Goal: Use online tool/utility: Use online tool/utility

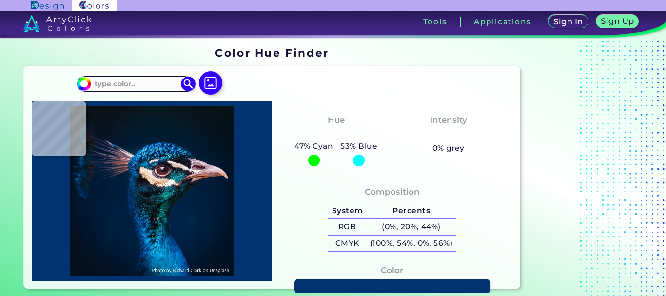
type input "#000000"
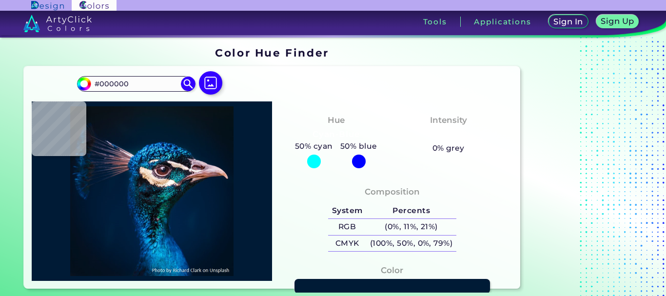
type input "#001b36"
type input "#001B36"
type input "#d9b28e"
type input "#D9B28E"
type input "#b18462"
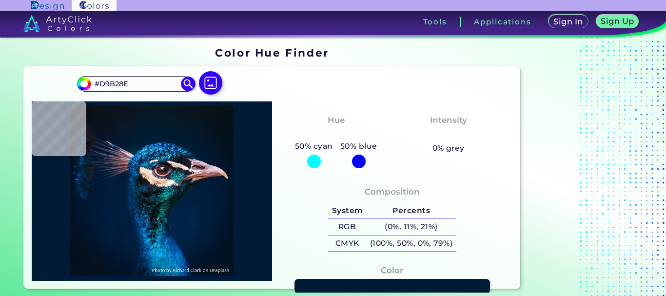
type input "#B18462"
type input "#493127"
type input "#937971"
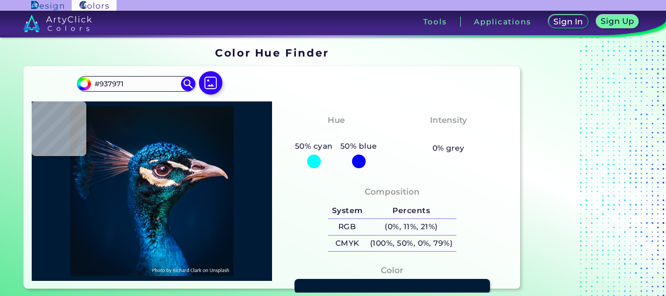
type input "#37333f"
type input "#37333F"
type input "#342f3a"
type input "#342F3A"
type input "#2a2d3c"
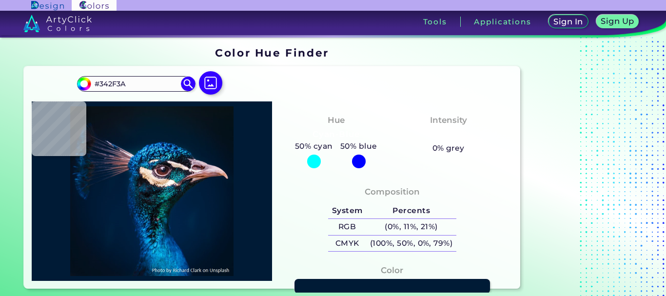
type input "#2A2D3C"
type input "#111216"
type input "#483d47"
type input "#483D47"
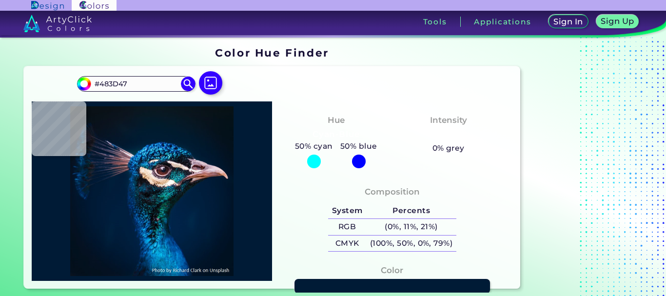
type input "#03203f"
type input "#03203F"
type input "#005ba8"
type input "#005BA8"
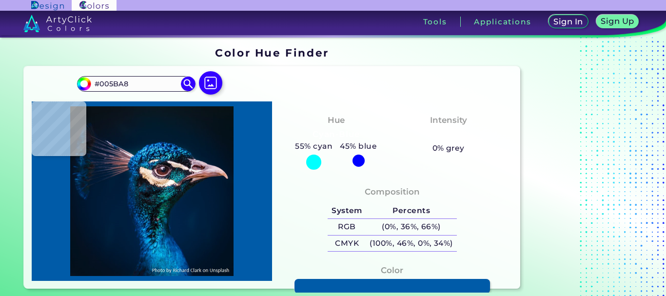
type input "#be98a4"
type input "#BE98A4"
type input "#eae2ec"
type input "#EAE2EC"
type input "#01273c"
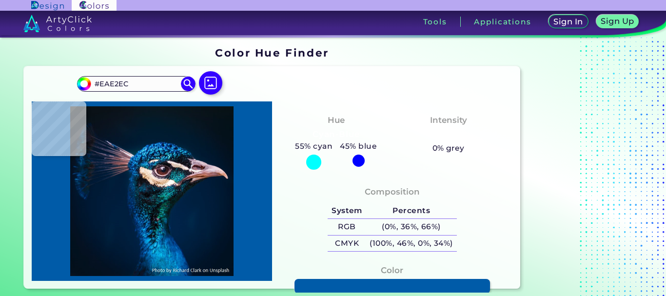
type input "#01273C"
type input "#02182e"
type input "#02182E"
type input "#03182b"
type input "#03182B"
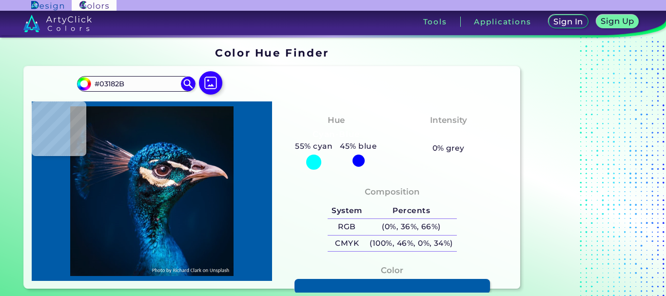
type input "#051628"
type input "#061528"
type input "#061625"
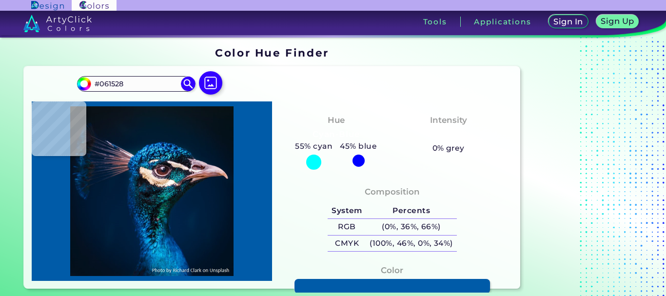
type input "#061625"
type input "#081525"
type input "#051522"
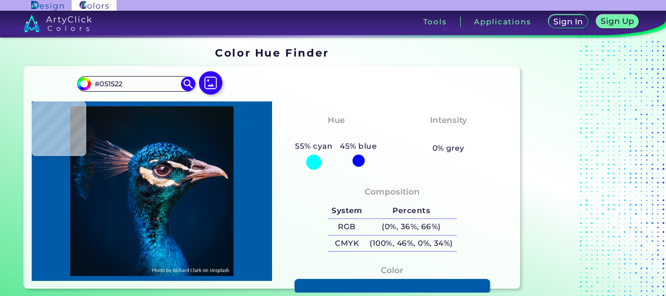
type input "#071422"
type input "#081422"
type input "#081320"
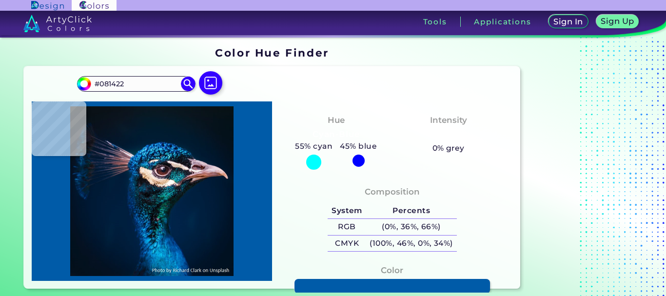
type input "#081320"
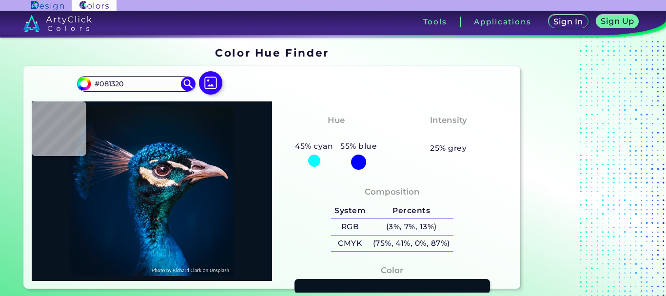
type input "#09131f"
type input "#09131F"
type input "#08131f"
type input "#08131F"
type input "#09131f"
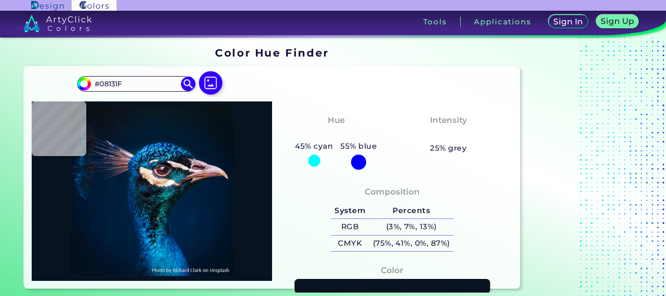
type input "#09131F"
type input "#09131d"
type input "#09131D"
type input "#0a121d"
type input "#0A121D"
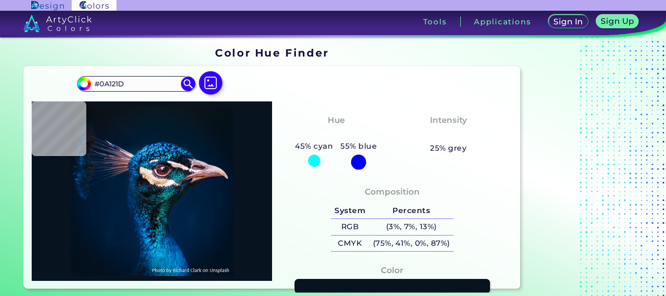
type input "#0b141d"
type input "#0B141D"
type input "#0a131c"
type input "#0A131C"
type input "#0b121a"
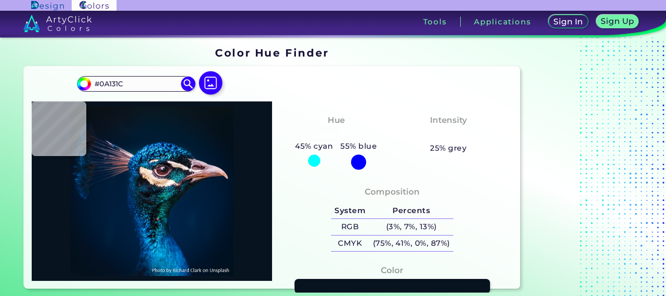
type input "#0B121A"
type input "#000000"
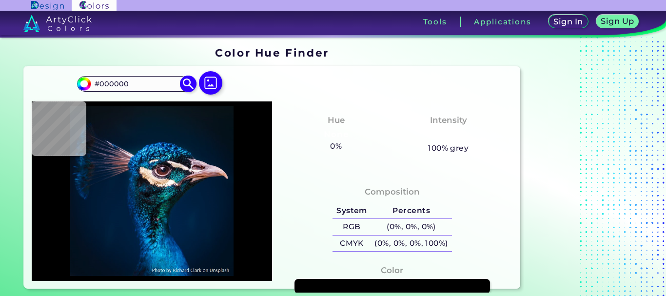
drag, startPoint x: 136, startPoint y: 83, endPoint x: 80, endPoint y: 79, distance: 55.3
click at [80, 79] on div "#000000 #000000 Acadia ◉ Acid Green ◉ Aero Blue ◉ Alabaster ◉ Albescent White ◉…" at bounding box center [136, 84] width 118 height 16
paste input "04921"
click at [96, 83] on input "049210" at bounding box center [136, 83] width 91 height 13
type input "#049210"
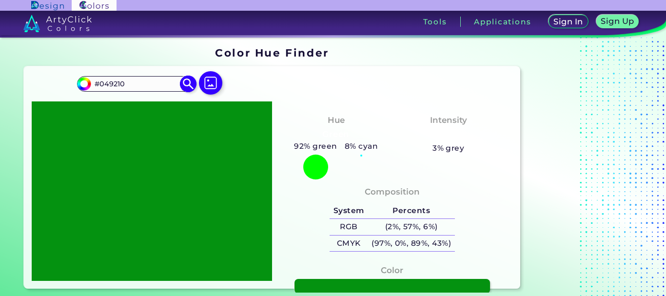
type input "#049210"
click at [484, 205] on div "Composition System Percents RGB (2%, 57%, 6%) CMYK (97%, 0%, 89%, 43%)" at bounding box center [392, 220] width 225 height 79
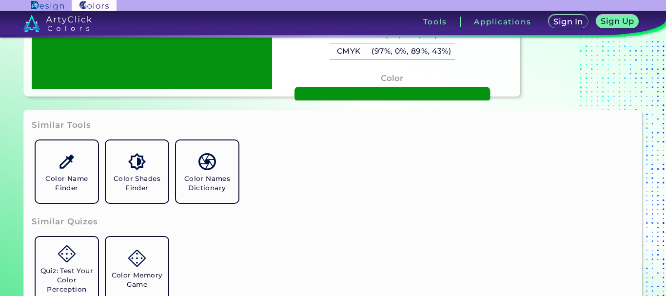
scroll to position [195, 0]
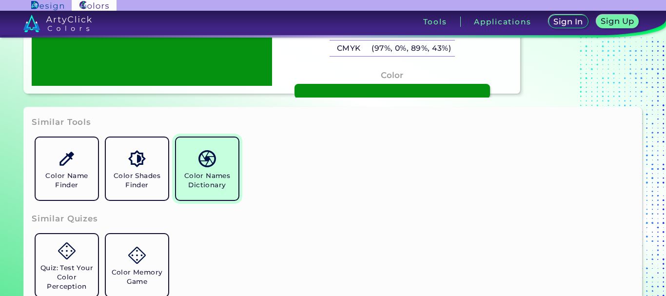
click at [201, 177] on h5 "Color Names Dictionary" at bounding box center [207, 180] width 55 height 19
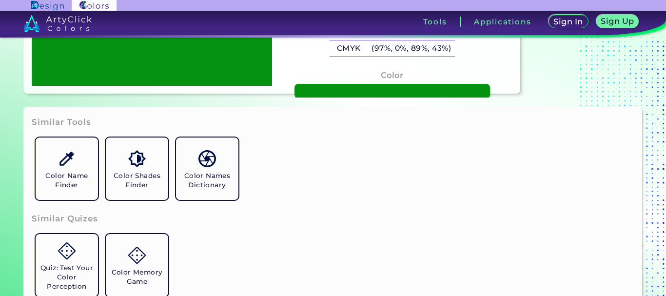
click at [291, 174] on div "Color Name Finder Color Shades Finder Color Names Dictionary" at bounding box center [333, 169] width 603 height 70
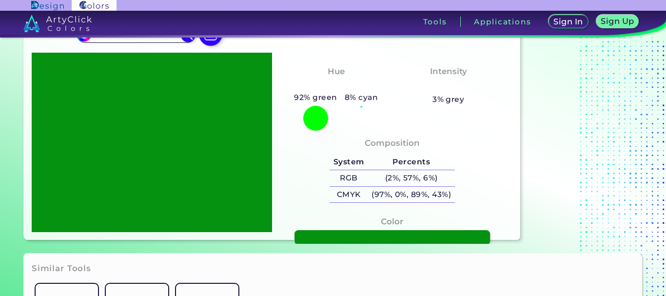
scroll to position [0, 0]
